Goal: Complete application form

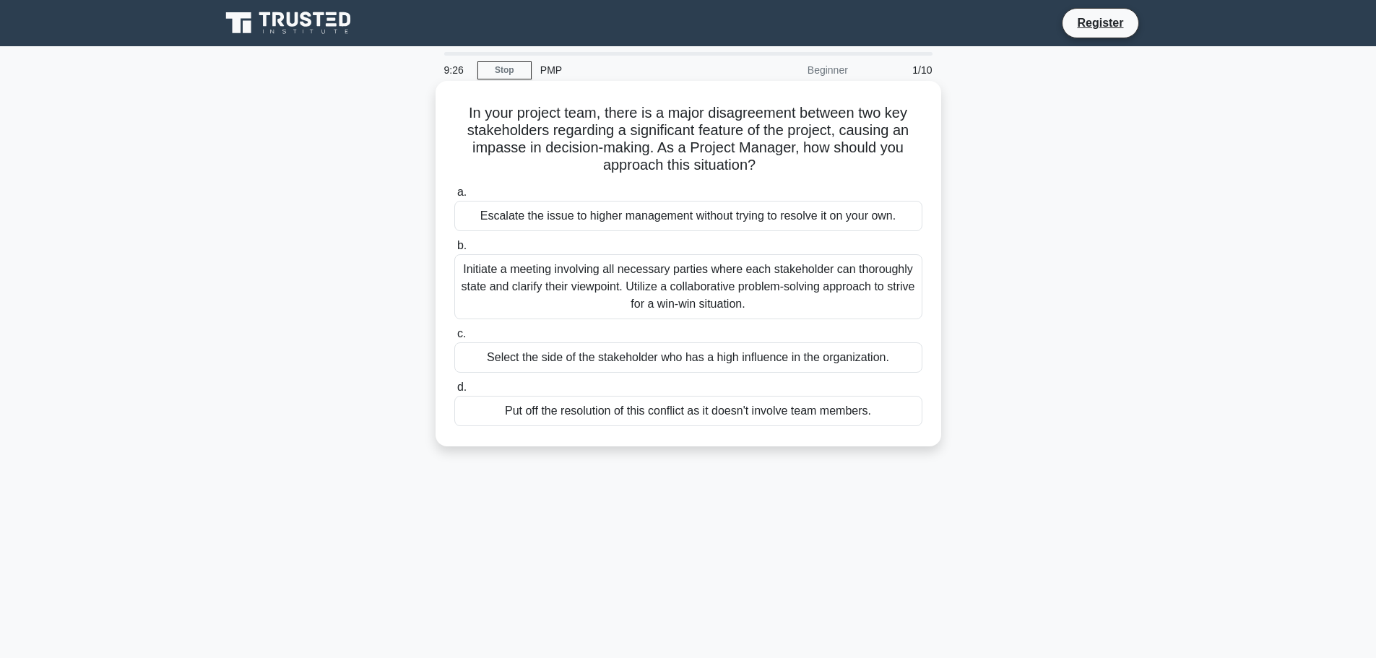
click at [710, 270] on div "Initiate a meeting involving all necessary parties where each stakeholder can t…" at bounding box center [688, 286] width 468 height 65
click at [454, 251] on input "b. Initiate a meeting involving all necessary parties where each stakeholder ca…" at bounding box center [454, 245] width 0 height 9
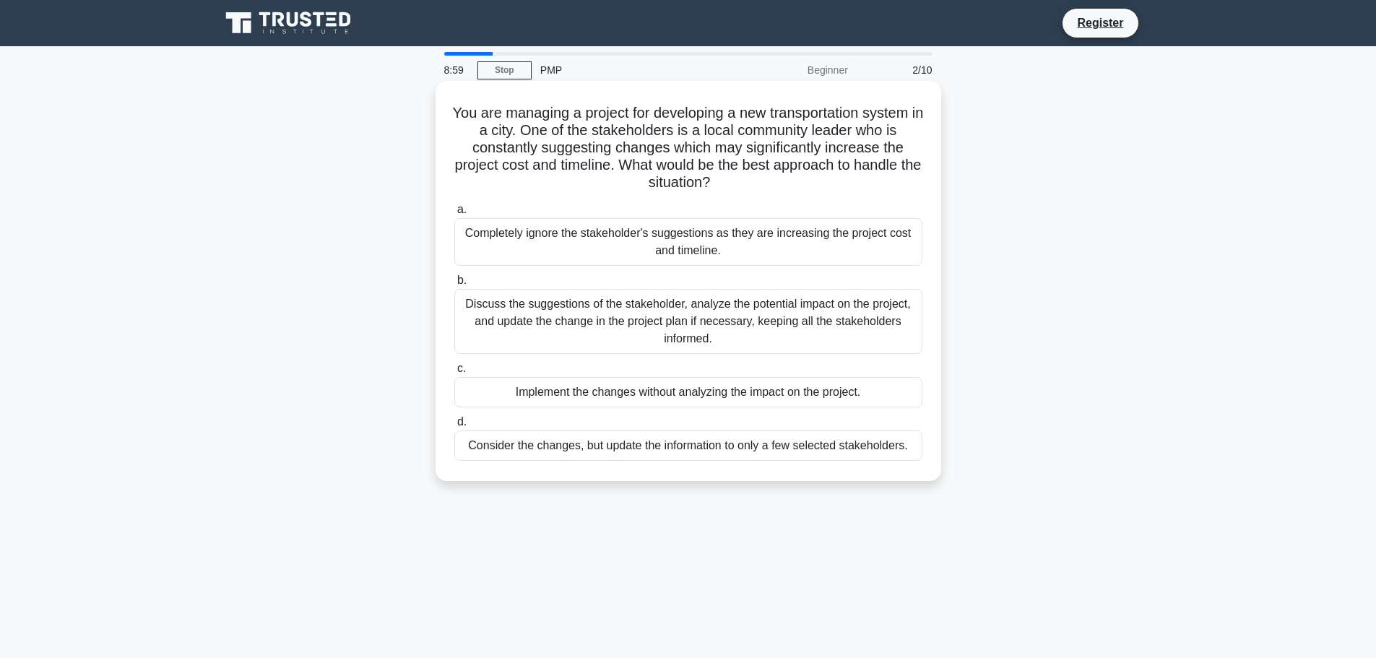
click at [739, 308] on div "Discuss the suggestions of the stakeholder, analyze the potential impact on the…" at bounding box center [688, 321] width 468 height 65
click at [454, 285] on input "b. Discuss the suggestions of the stakeholder, analyze the potential impact on …" at bounding box center [454, 280] width 0 height 9
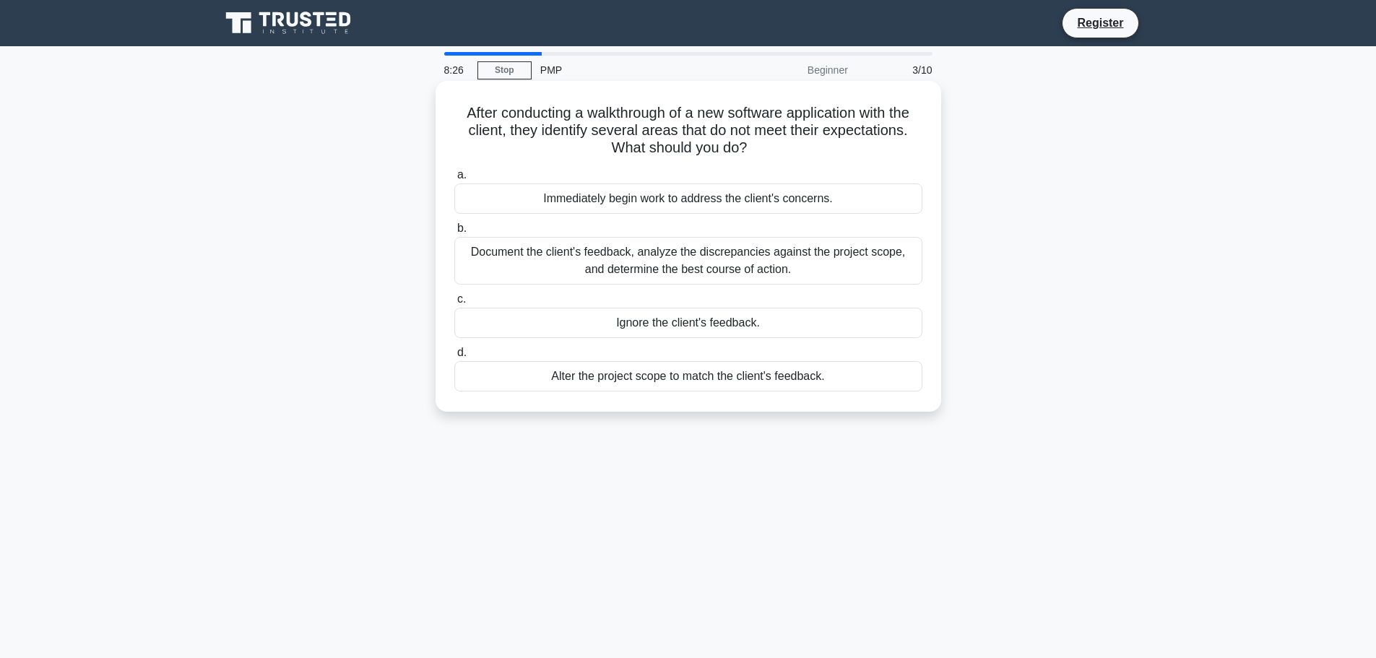
click at [849, 262] on div "Document the client's feedback, analyze the discrepancies against the project s…" at bounding box center [688, 261] width 468 height 48
click at [454, 233] on input "b. Document the client's feedback, analyze the discrepancies against the projec…" at bounding box center [454, 228] width 0 height 9
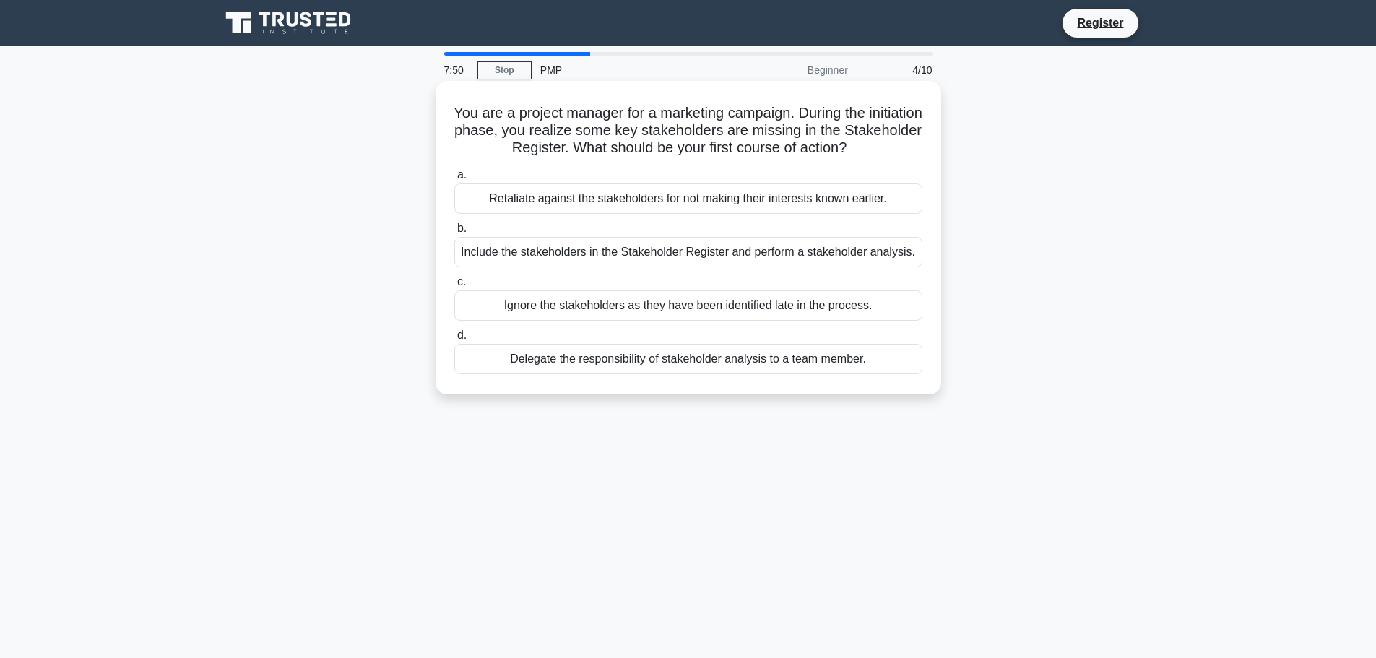
click at [848, 255] on div "Include the stakeholders in the Stakeholder Register and perform a stakeholder …" at bounding box center [688, 252] width 468 height 30
click at [454, 233] on input "b. Include the stakeholders in the Stakeholder Register and perform a stakehold…" at bounding box center [454, 228] width 0 height 9
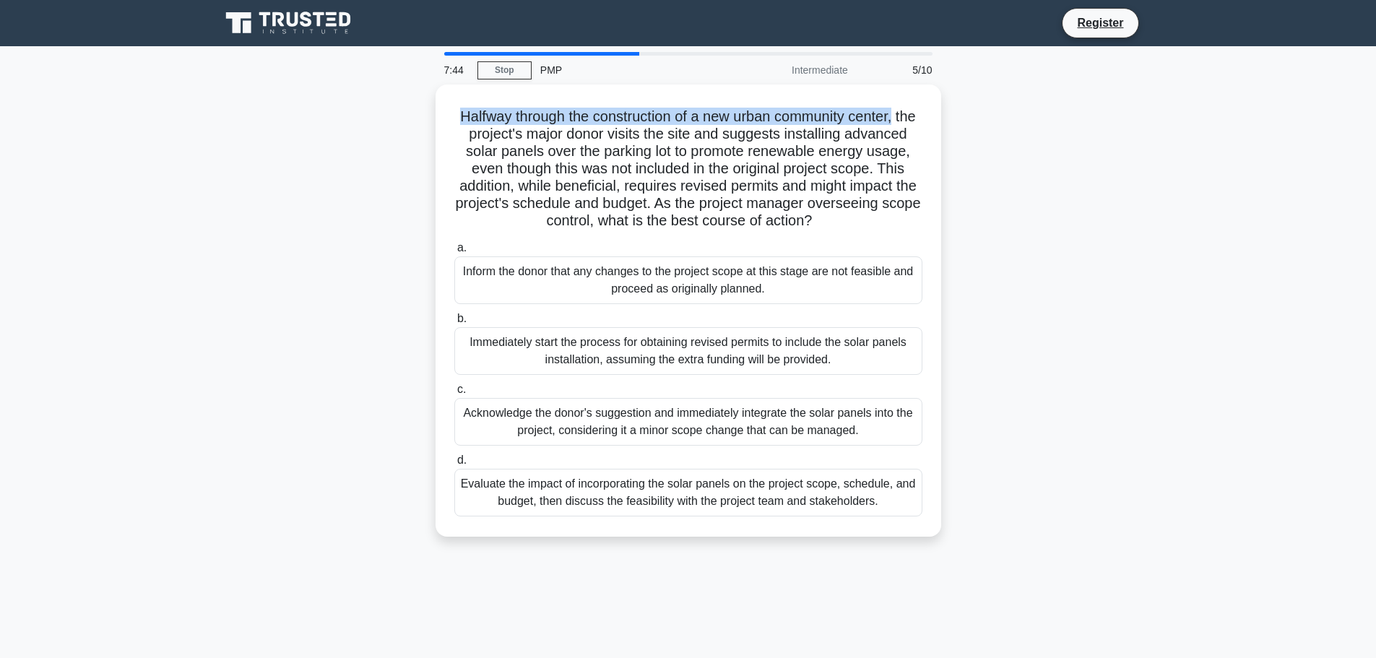
drag, startPoint x: 462, startPoint y: 113, endPoint x: 952, endPoint y: 100, distance: 489.3
click at [944, 100] on div "Halfway through the construction of a new urban community center, the project's…" at bounding box center [689, 320] width 954 height 470
click at [1095, 139] on div "Halfway through the construction of a new urban community center, the project's…" at bounding box center [689, 320] width 954 height 470
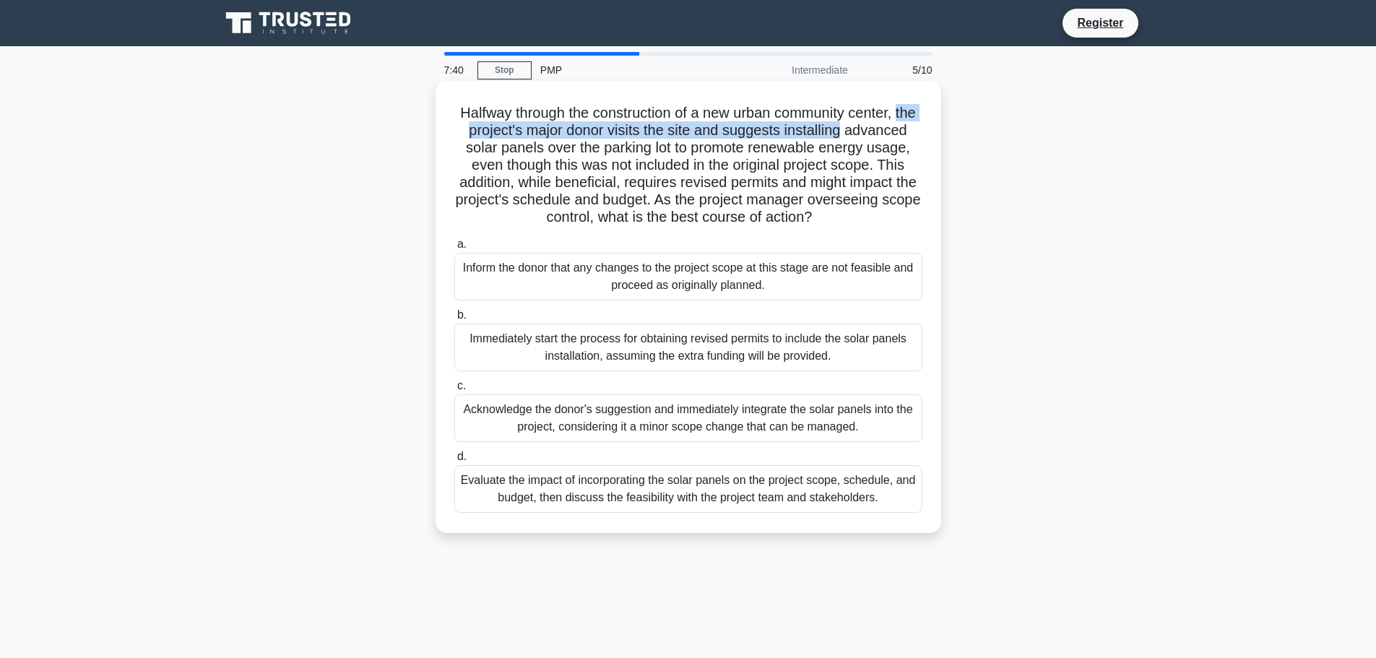
drag, startPoint x: 474, startPoint y: 132, endPoint x: 907, endPoint y: 127, distance: 432.8
click at [907, 127] on h5 "Halfway through the construction of a new urban community center, the project's…" at bounding box center [688, 165] width 471 height 123
click at [887, 131] on h5 "Halfway through the construction of a new urban community center, the project's…" at bounding box center [688, 165] width 471 height 123
click at [760, 513] on div "Evaluate the impact of incorporating the solar panels on the project scope, sch…" at bounding box center [688, 489] width 468 height 48
click at [454, 462] on input "d. Evaluate the impact of incorporating the solar panels on the project scope, …" at bounding box center [454, 456] width 0 height 9
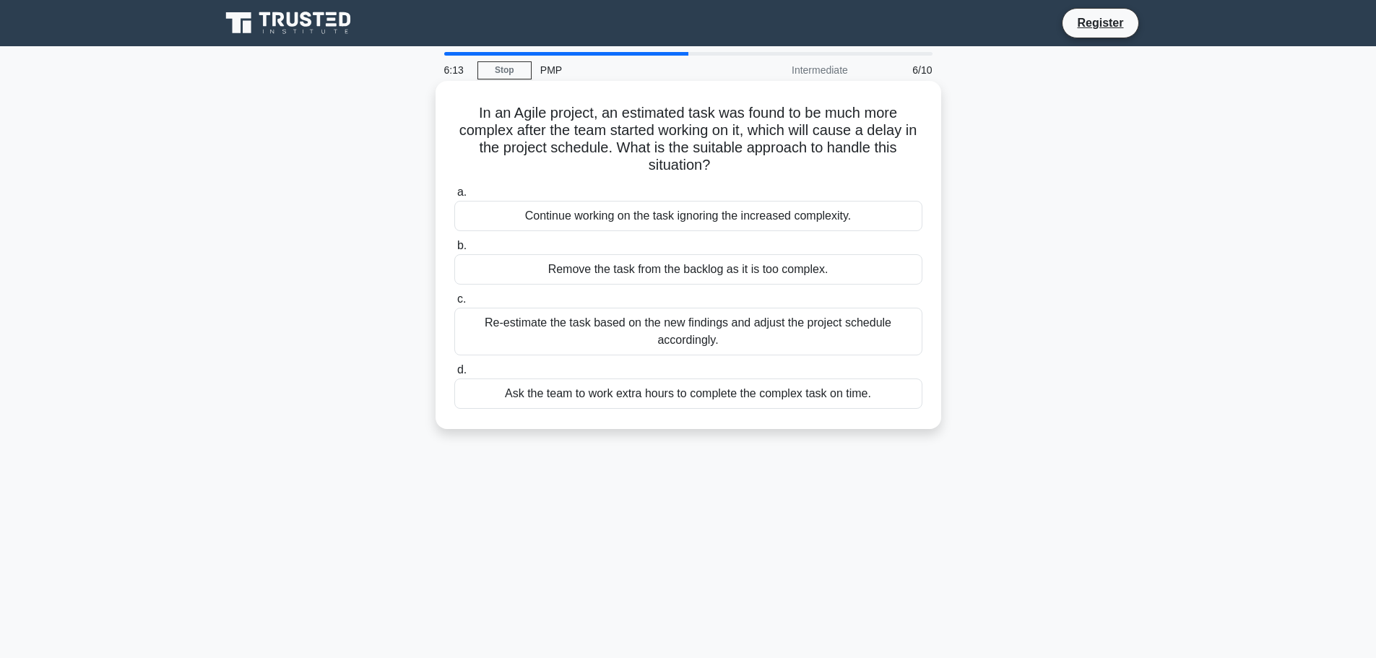
click at [855, 321] on div "Re-estimate the task based on the new findings and adjust the project schedule …" at bounding box center [688, 332] width 468 height 48
click at [454, 304] on input "c. Re-estimate the task based on the new findings and adjust the project schedu…" at bounding box center [454, 299] width 0 height 9
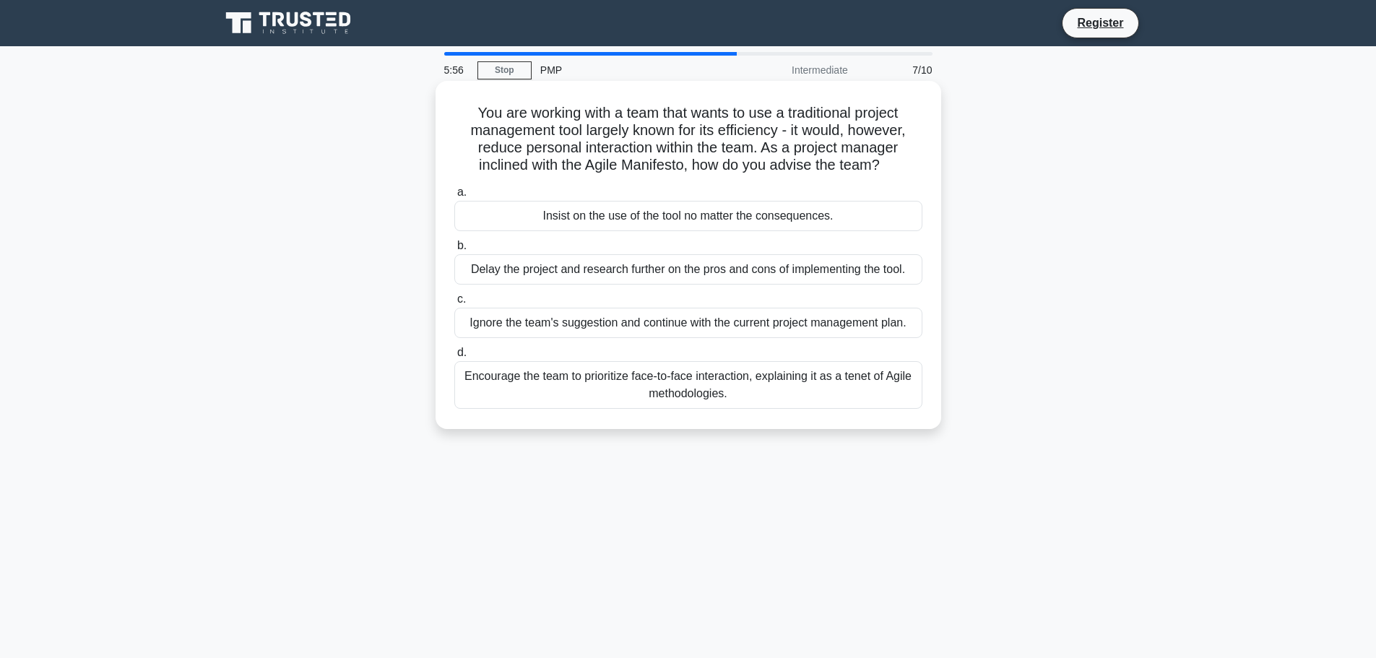
drag, startPoint x: 765, startPoint y: 149, endPoint x: 900, endPoint y: 161, distance: 135.7
click at [900, 161] on h5 "You are working with a team that wants to use a traditional project management …" at bounding box center [688, 139] width 471 height 71
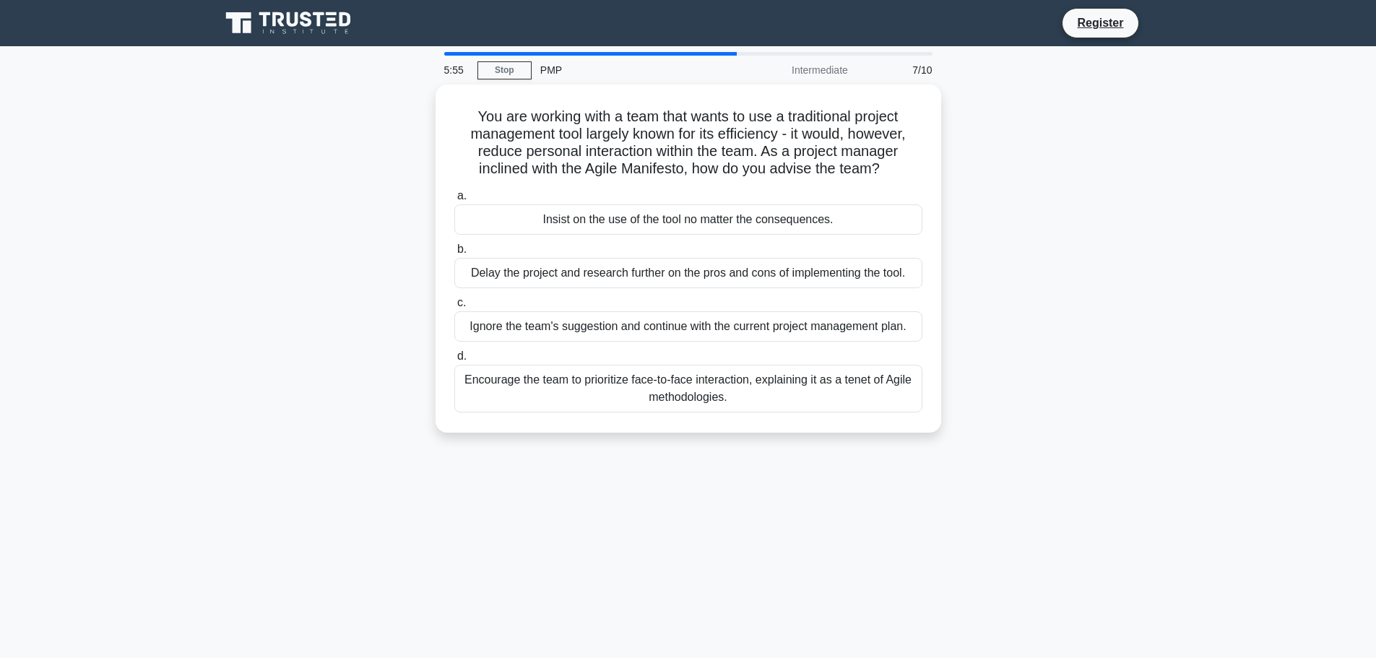
click at [1099, 194] on div "You are working with a team that wants to use a traditional project management …" at bounding box center [689, 268] width 954 height 366
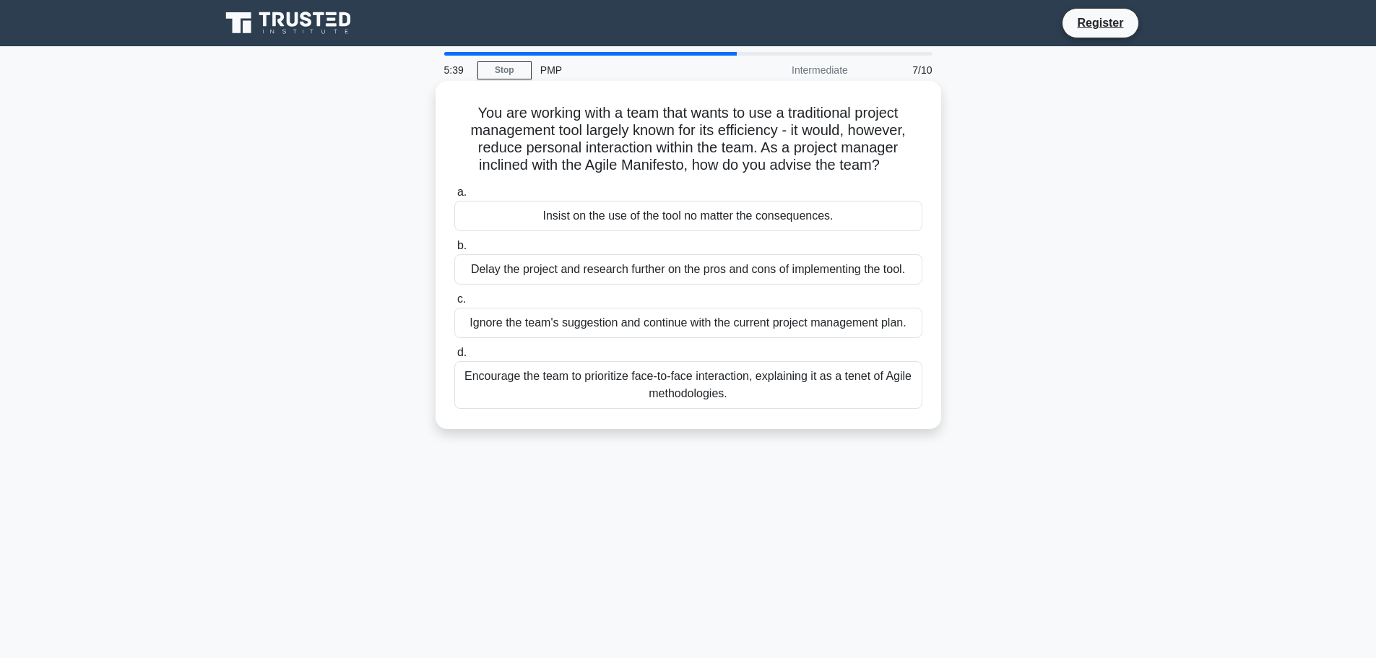
click at [807, 392] on div "Encourage the team to prioritize face-to-face interaction, explaining it as a t…" at bounding box center [688, 385] width 468 height 48
click at [454, 358] on input "d. Encourage the team to prioritize face-to-face interaction, explaining it as …" at bounding box center [454, 352] width 0 height 9
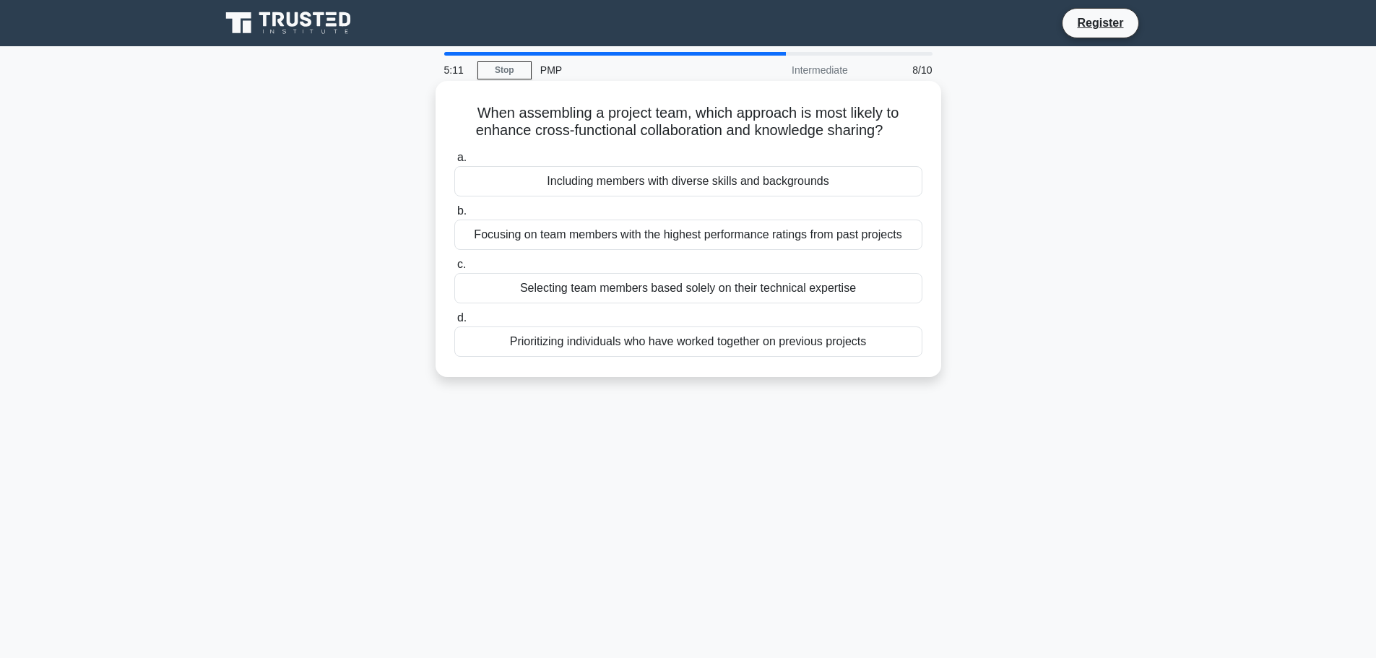
click at [726, 174] on div "Including members with diverse skills and backgrounds" at bounding box center [688, 181] width 468 height 30
click at [454, 163] on input "a. Including members with diverse skills and backgrounds" at bounding box center [454, 157] width 0 height 9
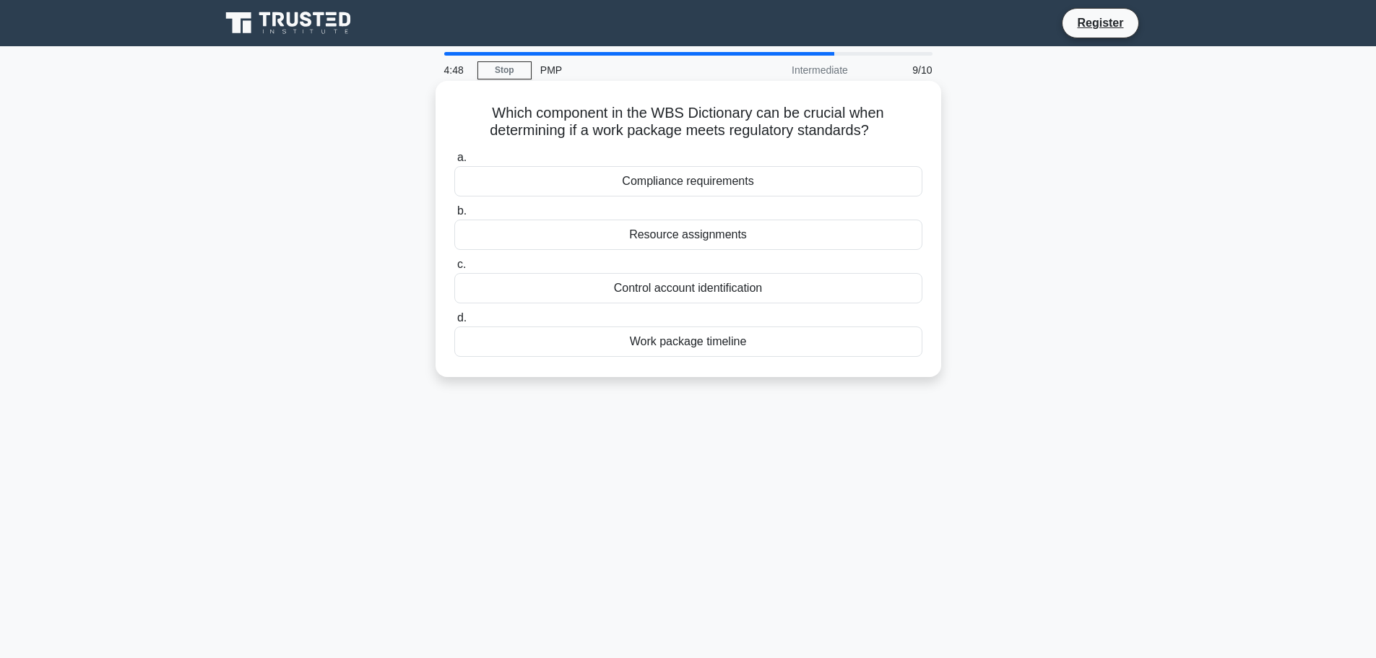
click at [715, 184] on div "Compliance requirements" at bounding box center [688, 181] width 468 height 30
click at [454, 163] on input "a. Compliance requirements" at bounding box center [454, 157] width 0 height 9
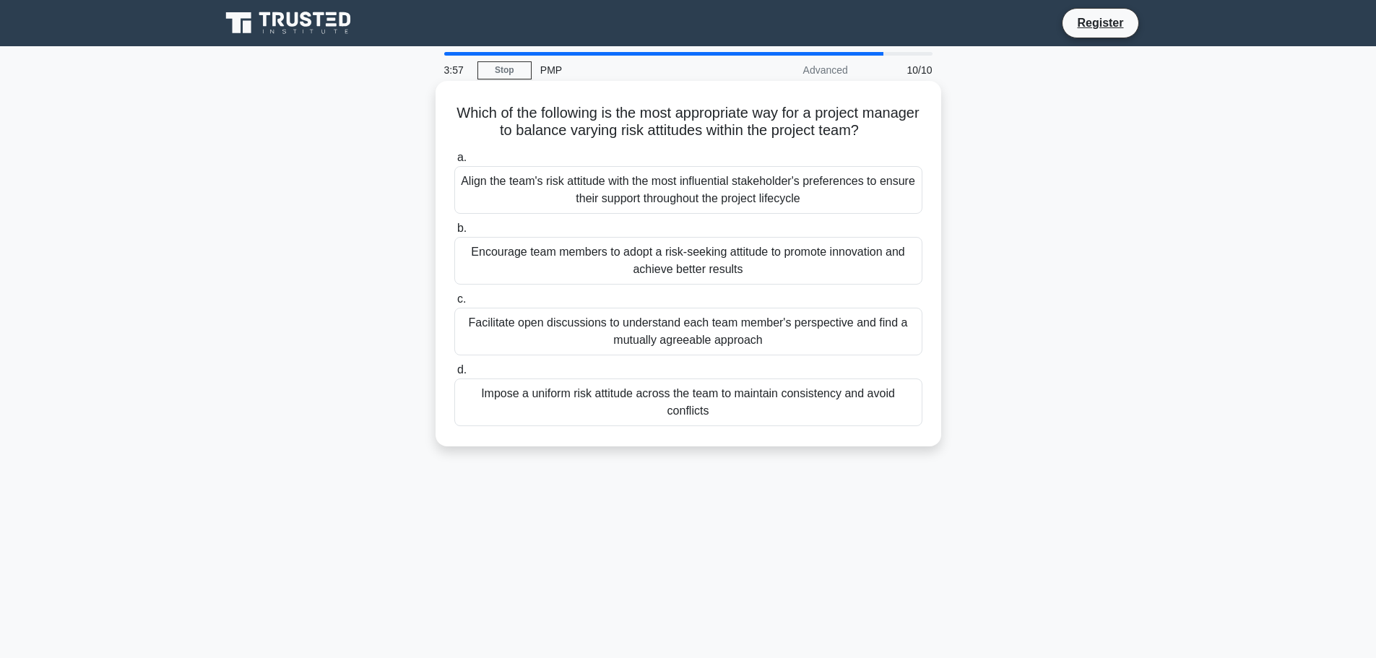
click at [761, 330] on div "Facilitate open discussions to understand each team member's perspective and fi…" at bounding box center [688, 332] width 468 height 48
click at [454, 304] on input "c. Facilitate open discussions to understand each team member's perspective and…" at bounding box center [454, 299] width 0 height 9
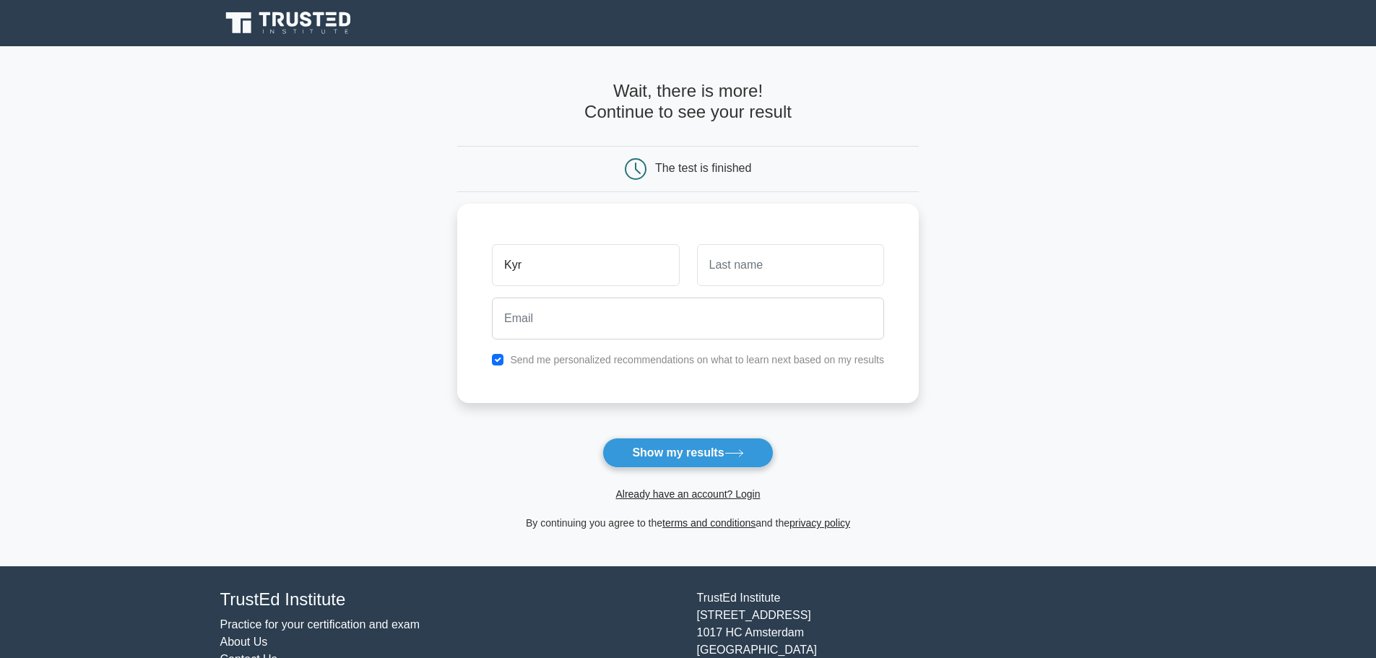
type input "Kyr"
type input "Mav"
click at [501, 361] on input "checkbox" at bounding box center [498, 356] width 12 height 12
checkbox input "false"
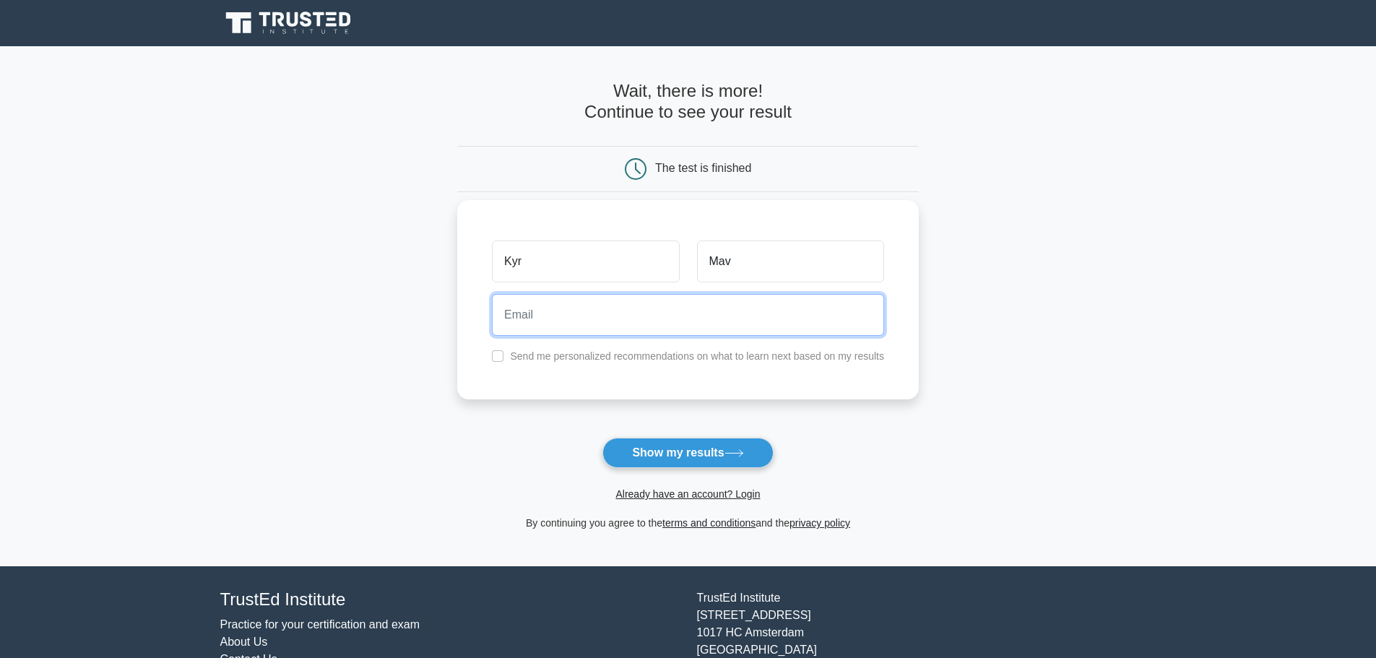
click at [577, 317] on input "email" at bounding box center [688, 315] width 392 height 42
type input "[EMAIL_ADDRESS][DOMAIN_NAME]"
drag, startPoint x: 656, startPoint y: 323, endPoint x: 345, endPoint y: 315, distance: 311.5
click at [339, 314] on main "Wait, there is more! Continue to see your result The test is finished Kyr Mav" at bounding box center [688, 306] width 1376 height 520
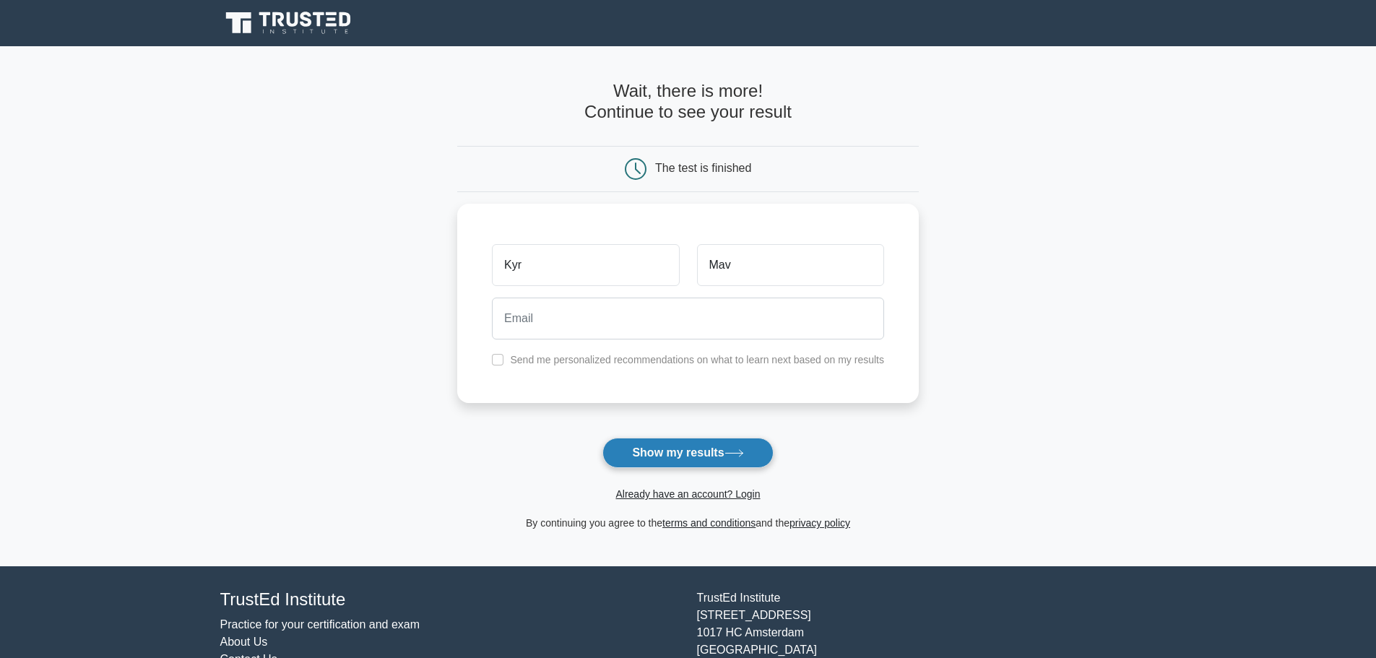
click at [691, 454] on button "Show my results" at bounding box center [688, 453] width 171 height 30
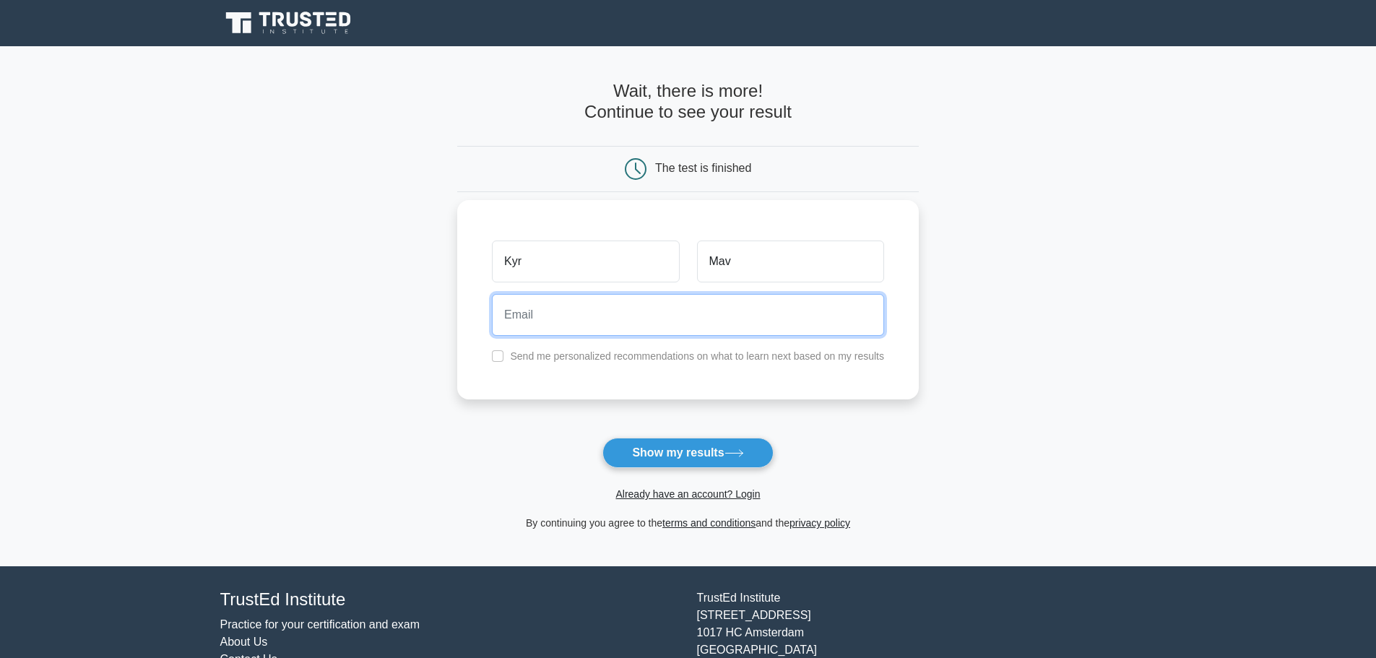
click at [569, 322] on input "email" at bounding box center [688, 315] width 392 height 42
type input "kyr.mav@gmail.com"
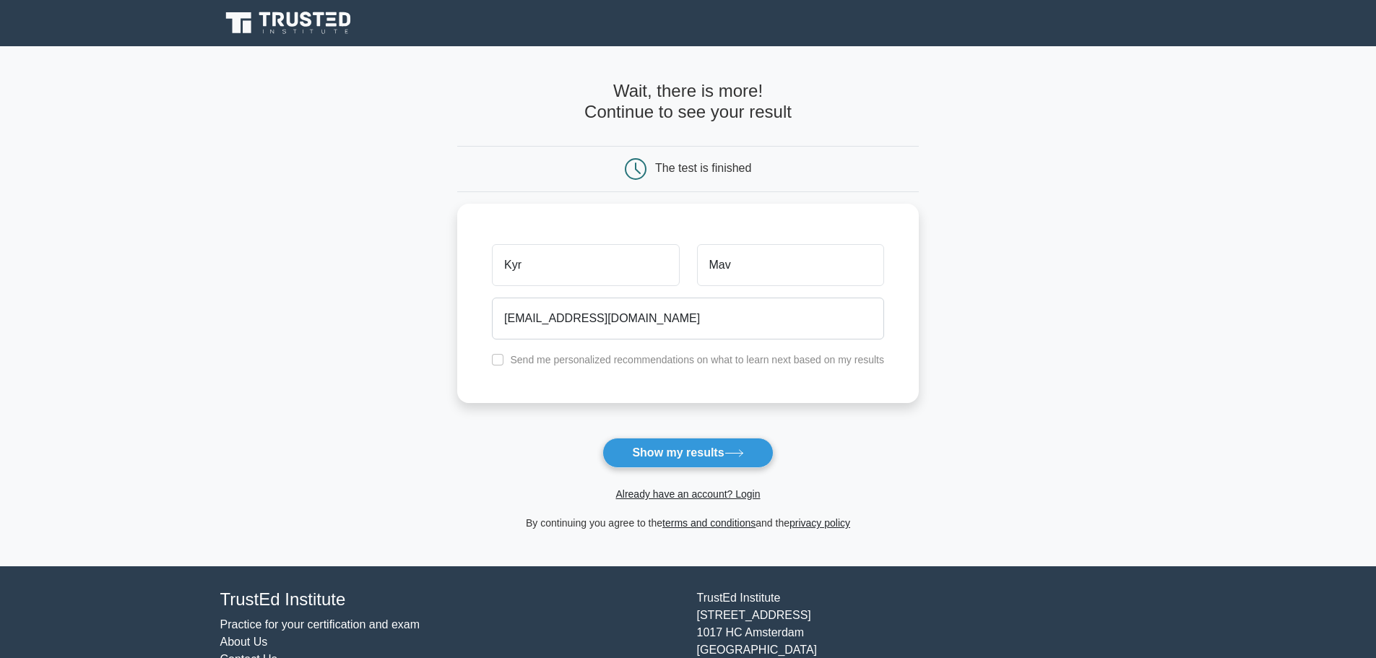
click at [689, 447] on button "Show my results" at bounding box center [688, 453] width 171 height 30
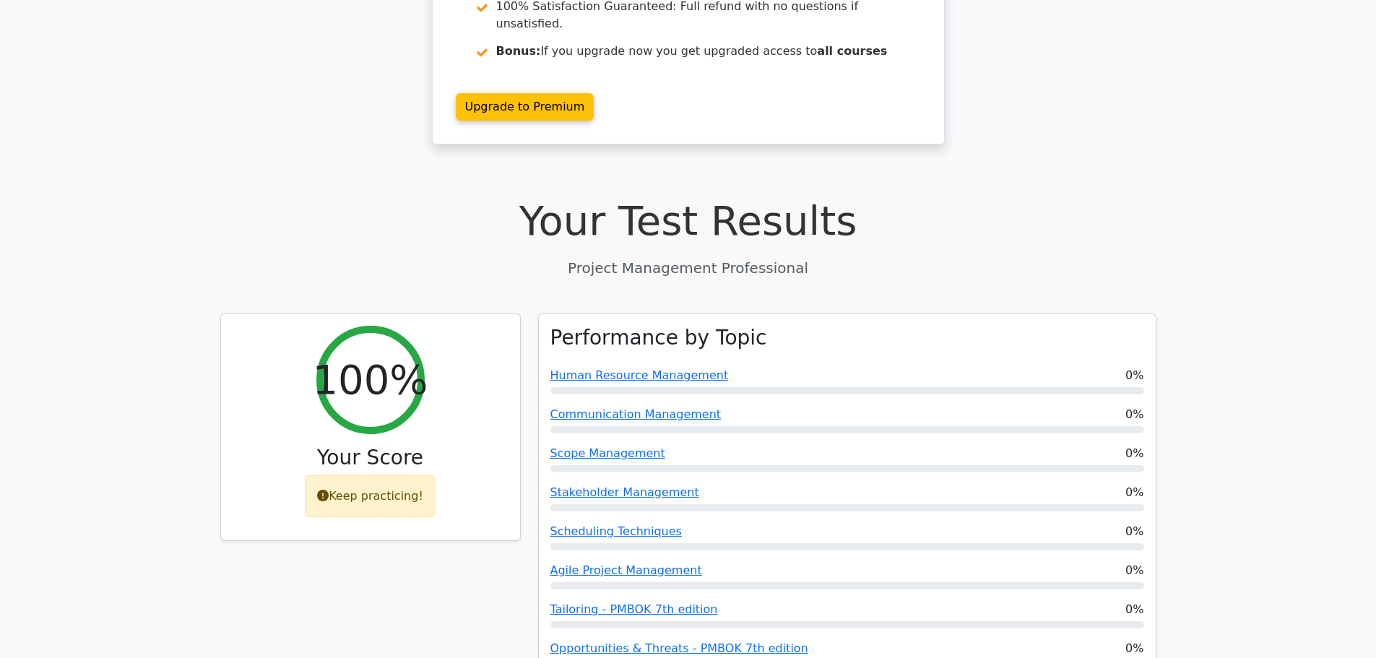
scroll to position [307, 0]
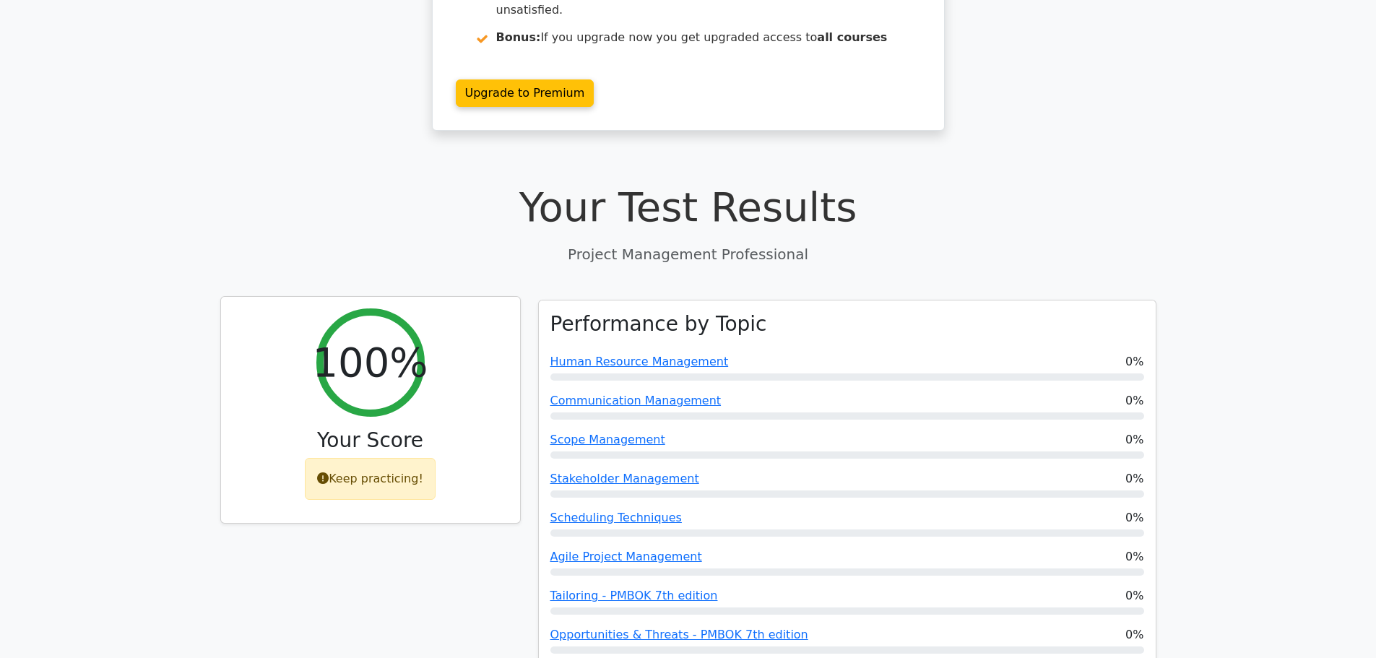
click at [328, 473] on icon at bounding box center [323, 479] width 12 height 12
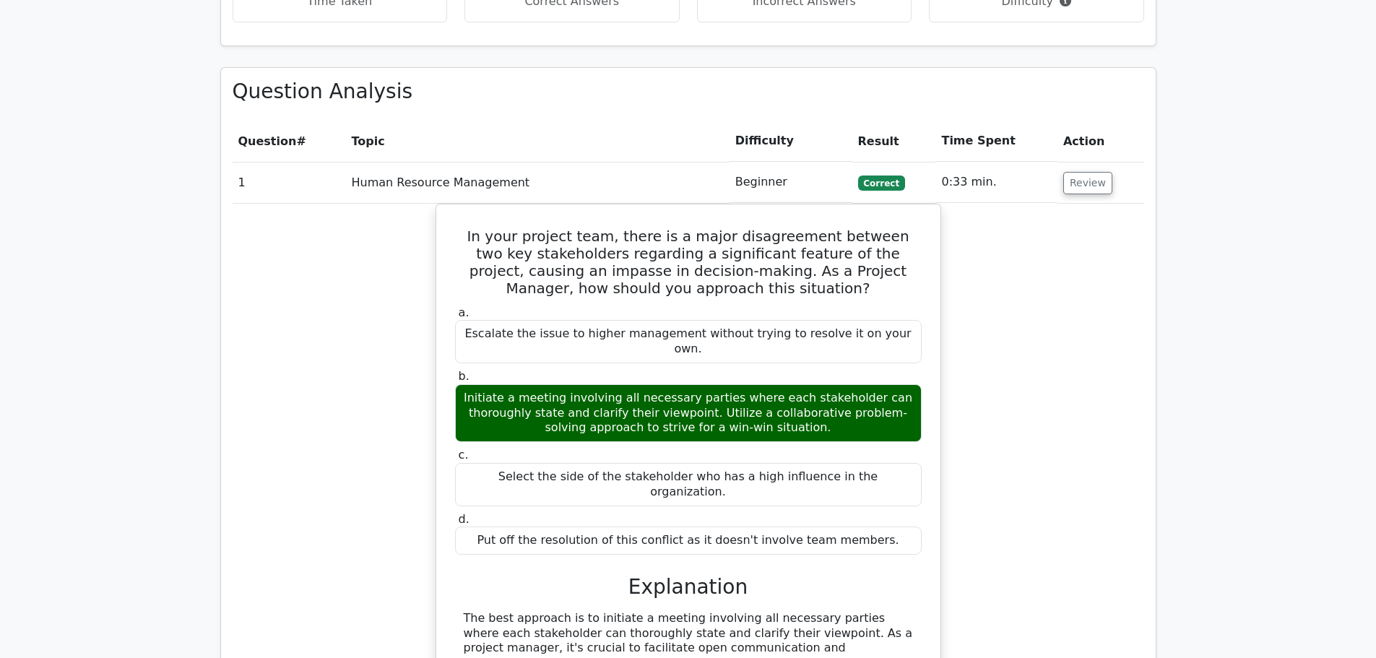
scroll to position [1068, 0]
